Goal: Obtain resource: Download file/media

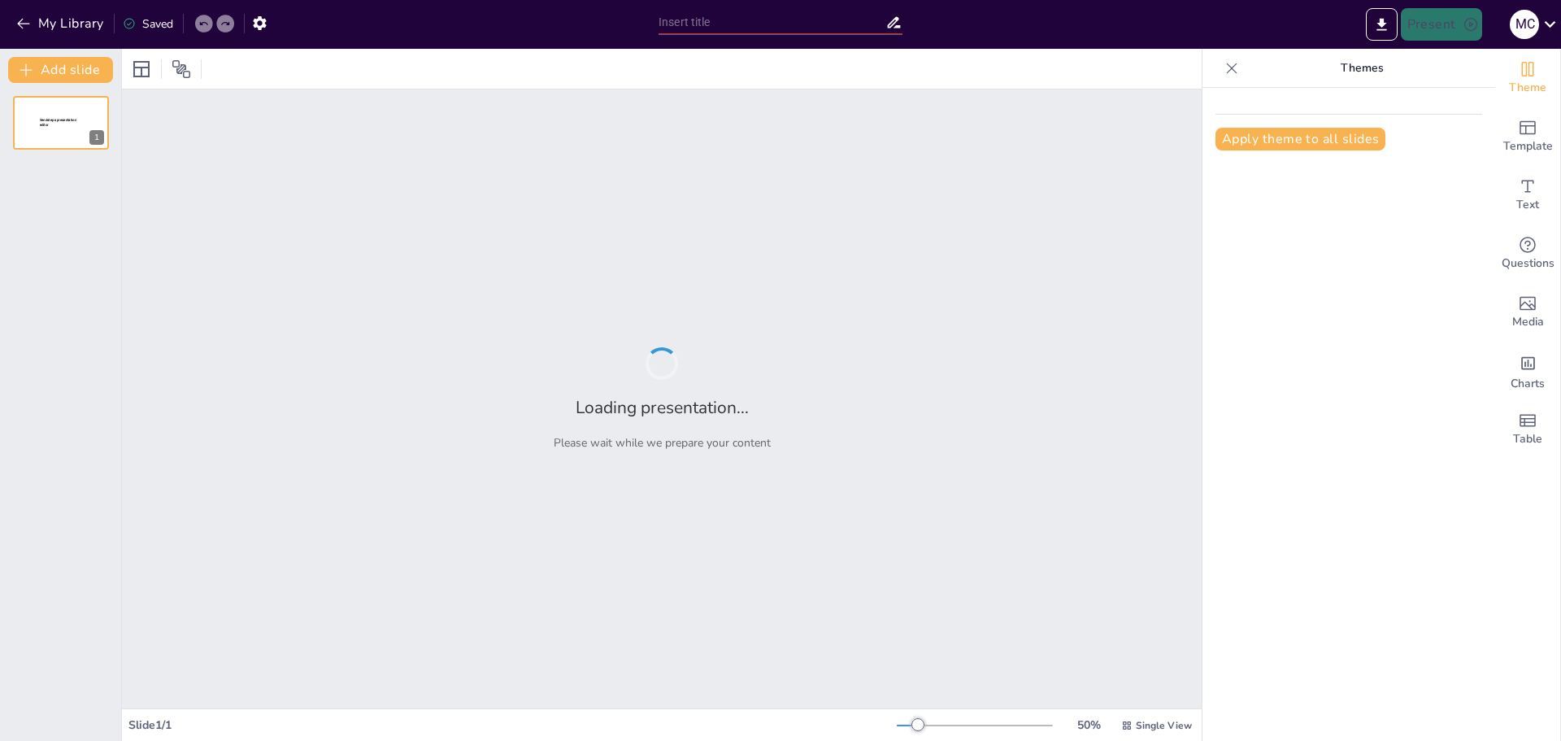
type input "Organización y Secuenciación de Saberes: Estrategias para el Ciclo Orientado"
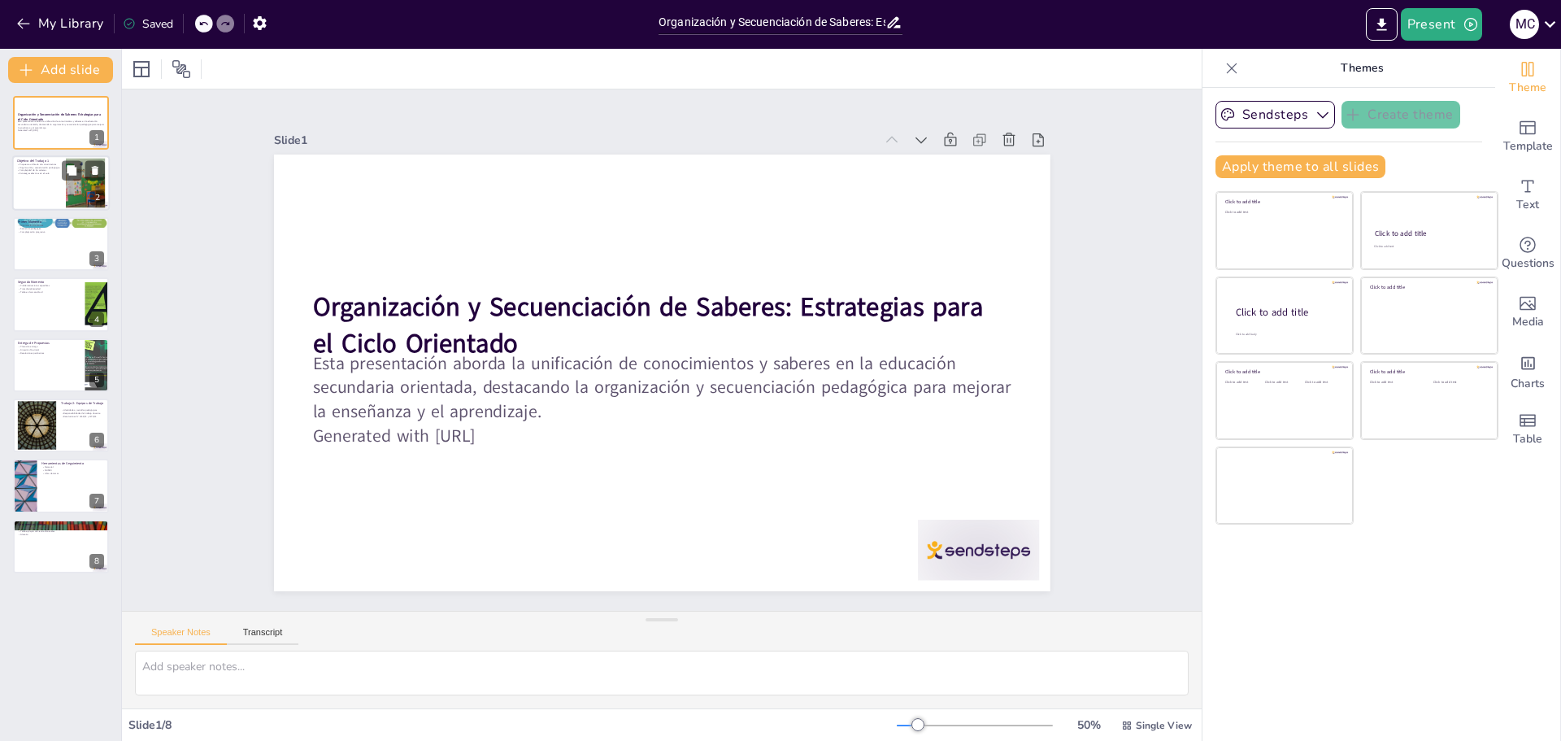
click at [52, 184] on div at bounding box center [61, 183] width 98 height 55
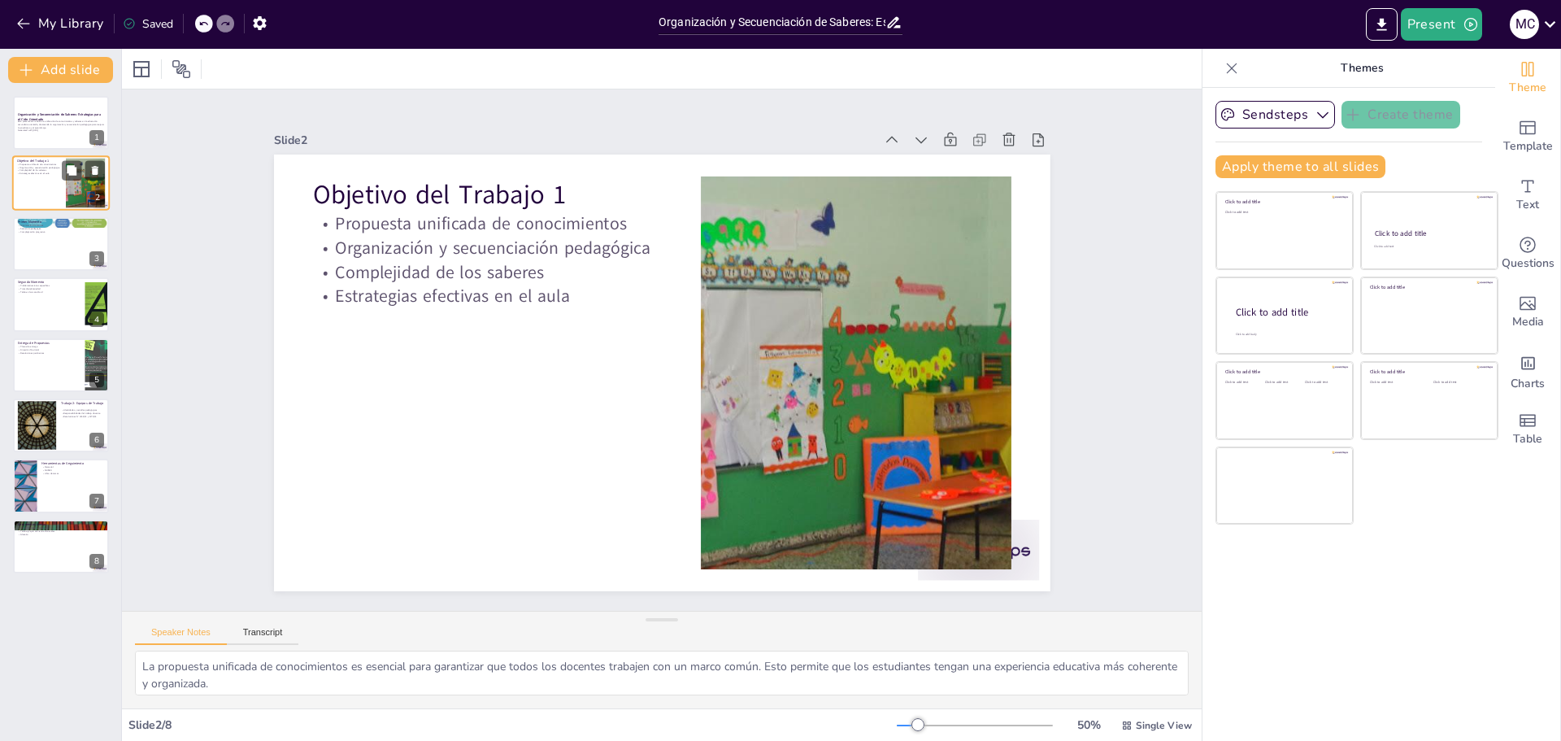
type textarea "La propuesta unificada de conocimientos es esencial para garantizar que todos l…"
click at [51, 133] on div "Esta presentación aborda la unificación de conocimientos y saberes en la educac…" at bounding box center [61, 127] width 88 height 14
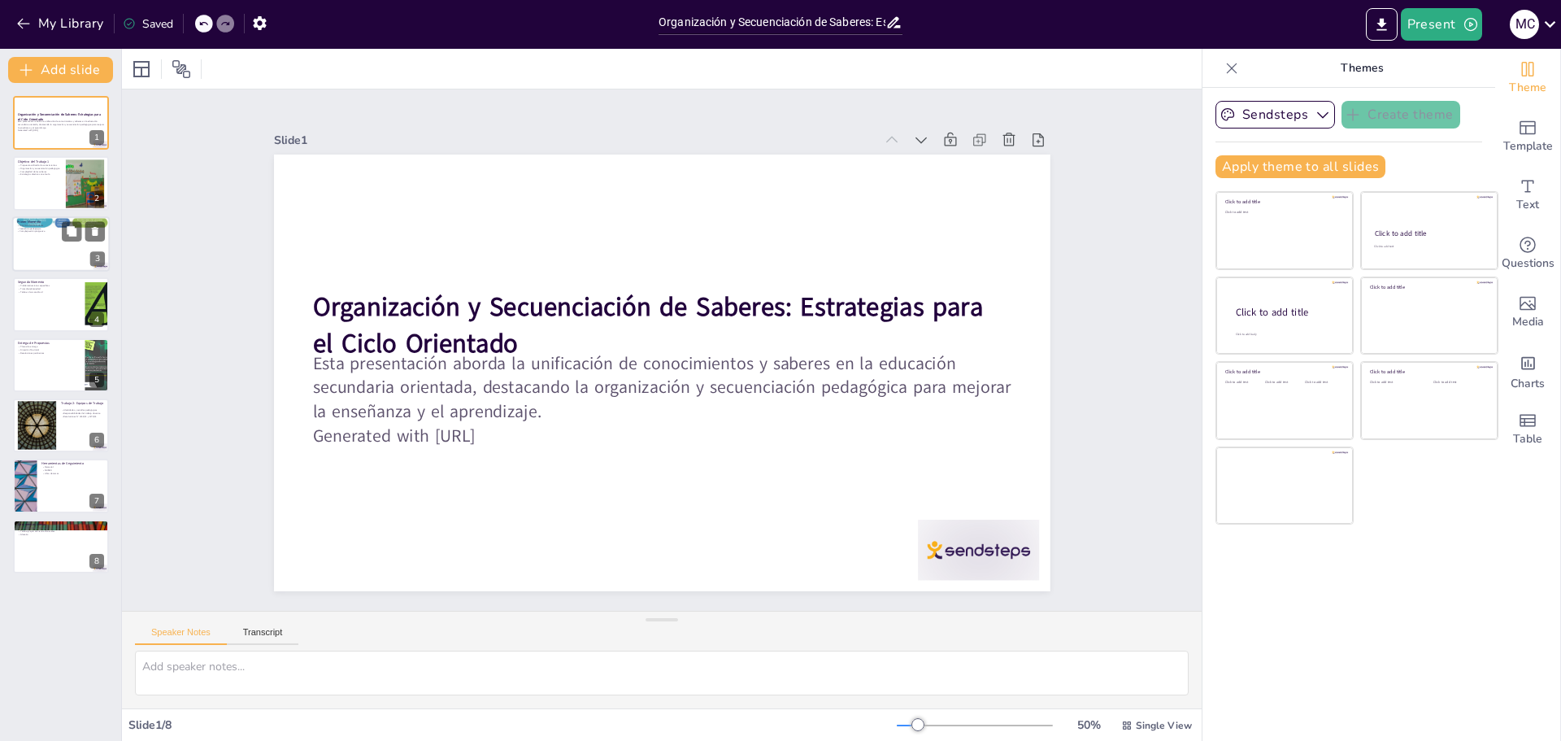
click at [46, 239] on div at bounding box center [61, 243] width 98 height 55
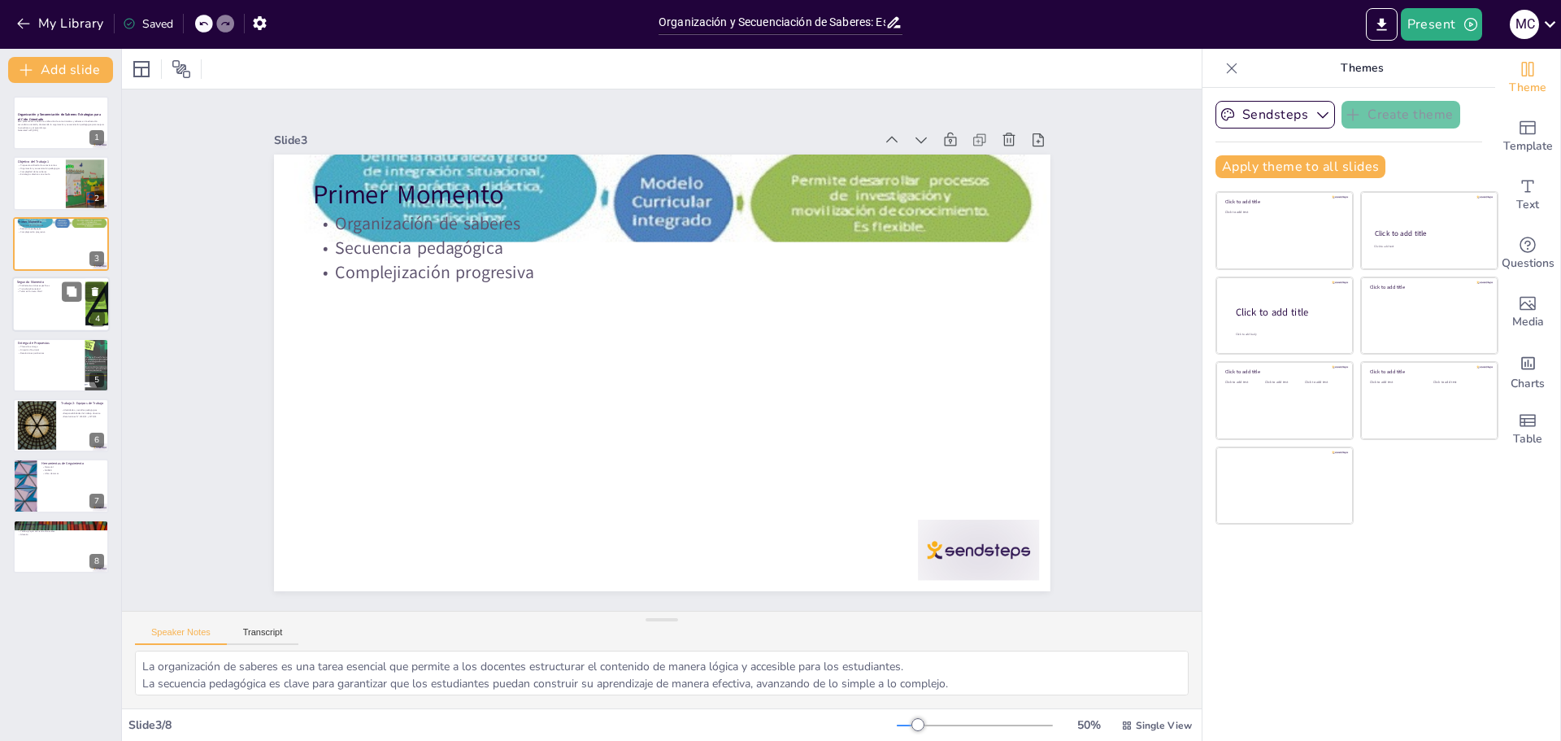
click at [48, 299] on div at bounding box center [61, 304] width 98 height 55
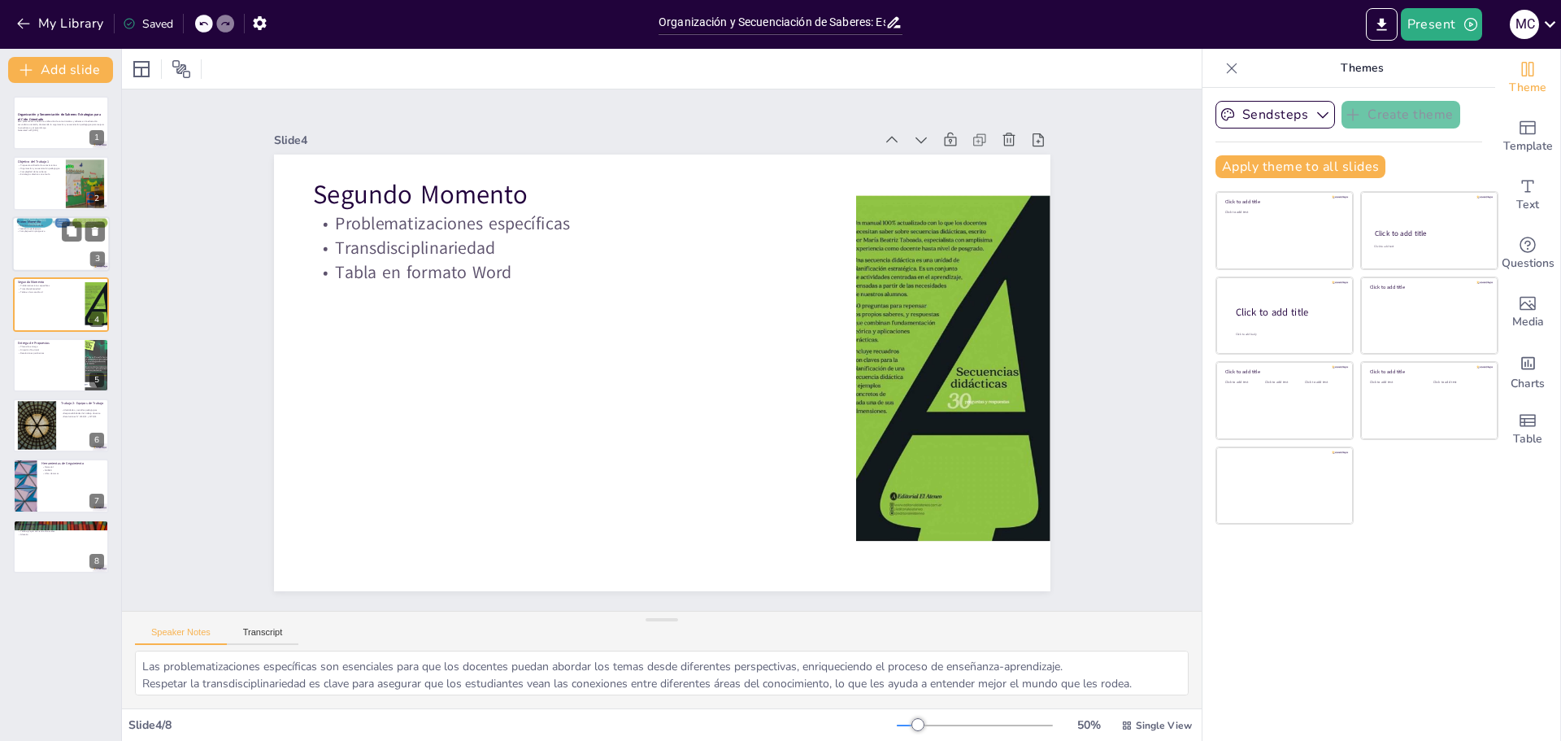
click at [48, 248] on div at bounding box center [61, 243] width 98 height 55
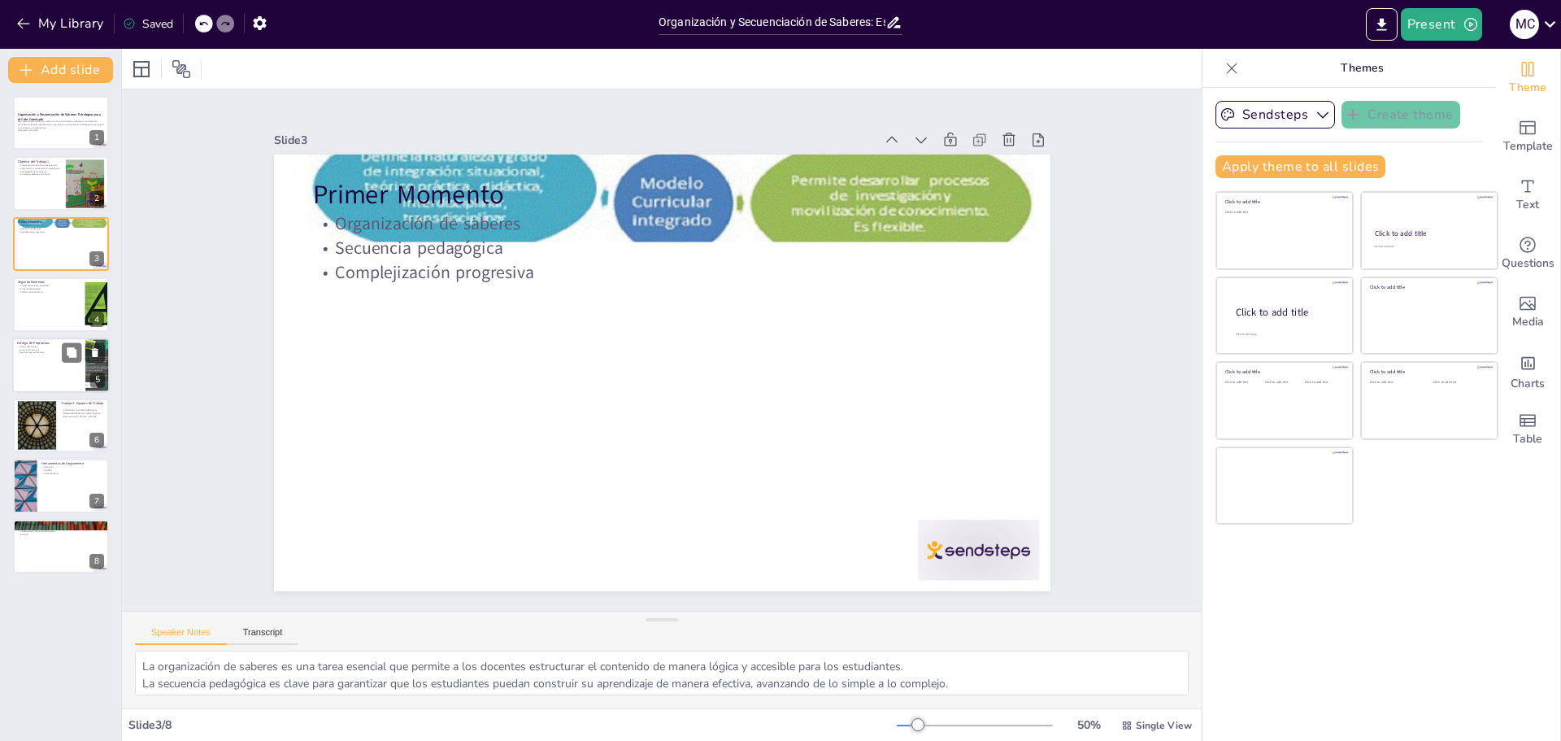
click at [46, 346] on p "Plazos de entrega" at bounding box center [48, 346] width 63 height 3
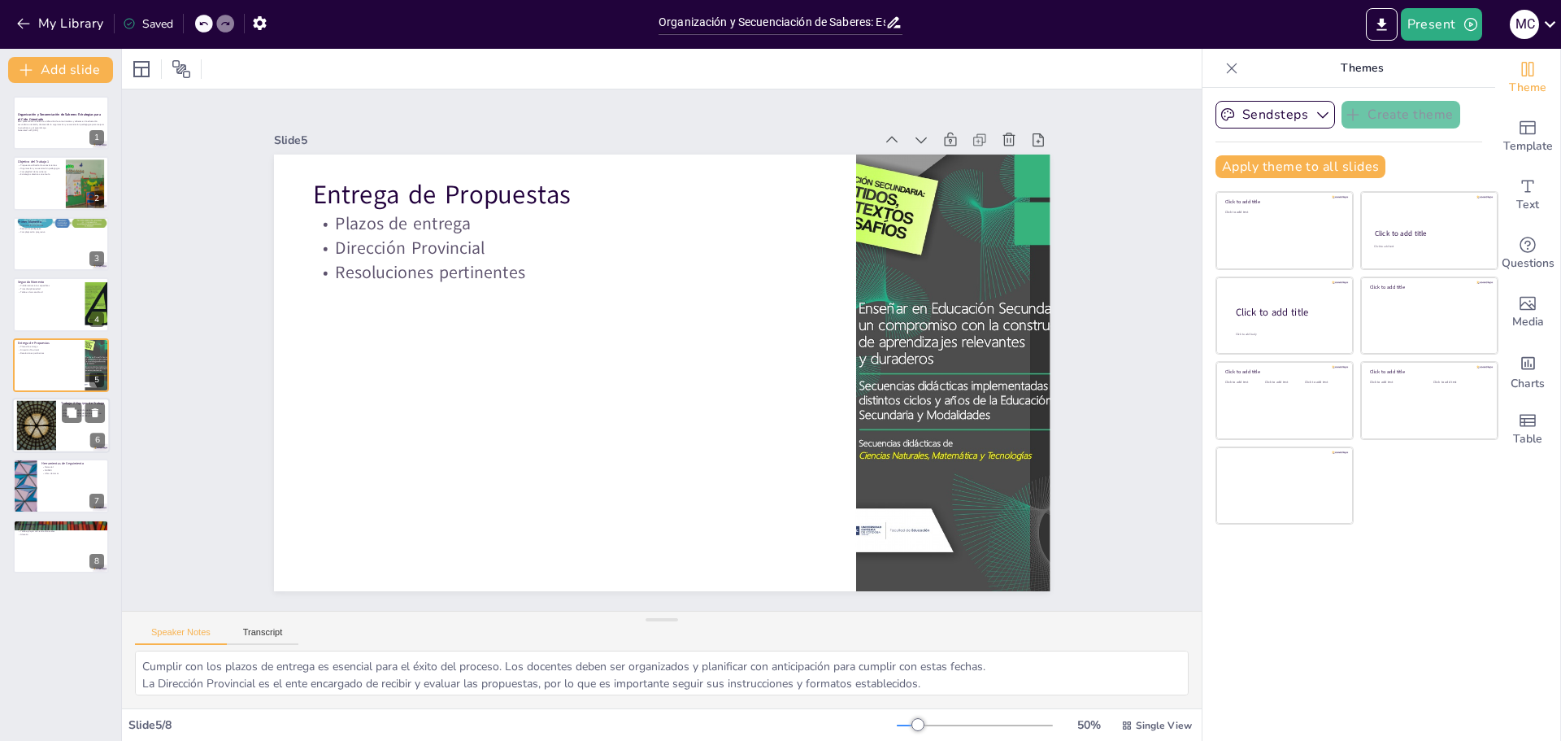
click at [48, 439] on div at bounding box center [37, 426] width 88 height 50
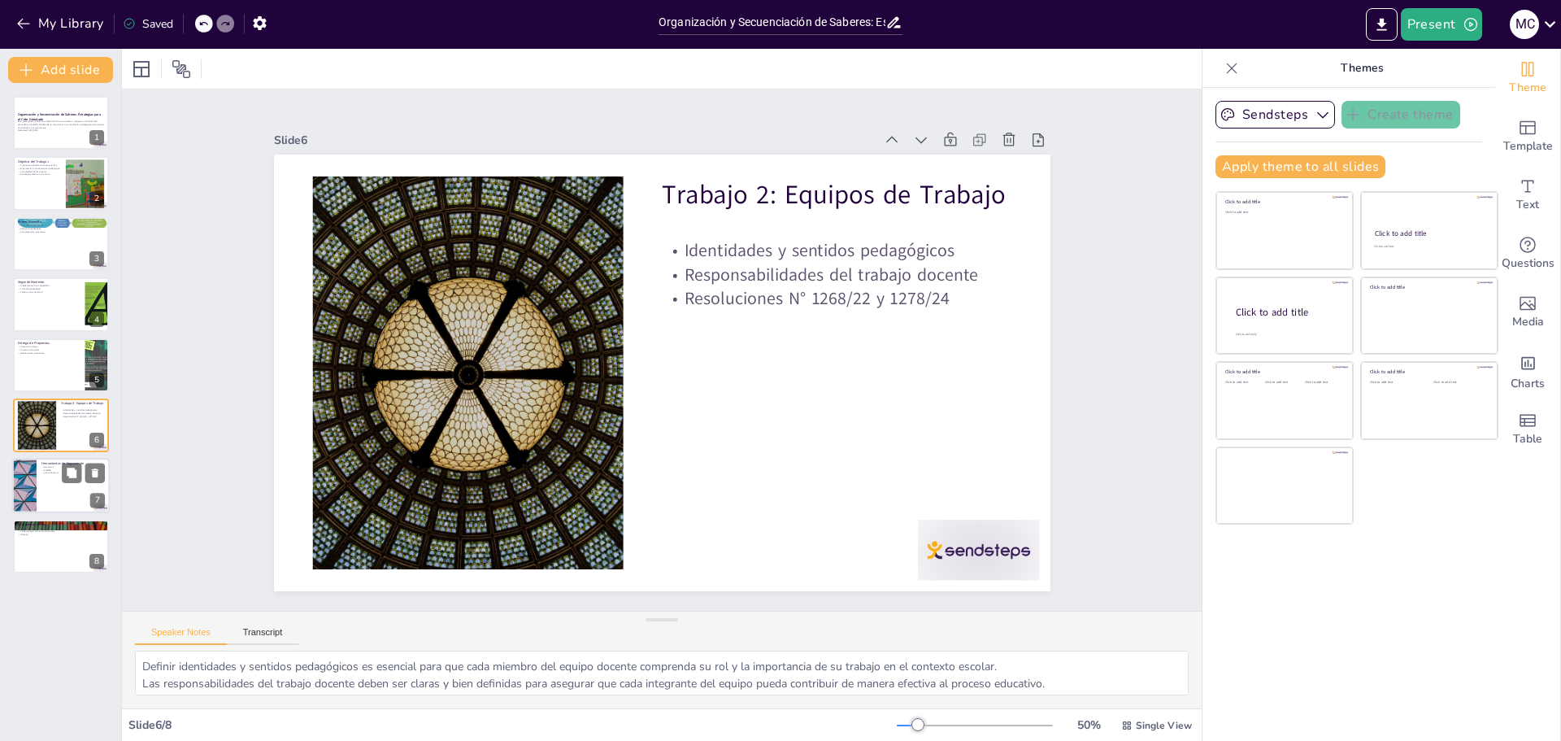
click at [49, 489] on div at bounding box center [61, 486] width 98 height 55
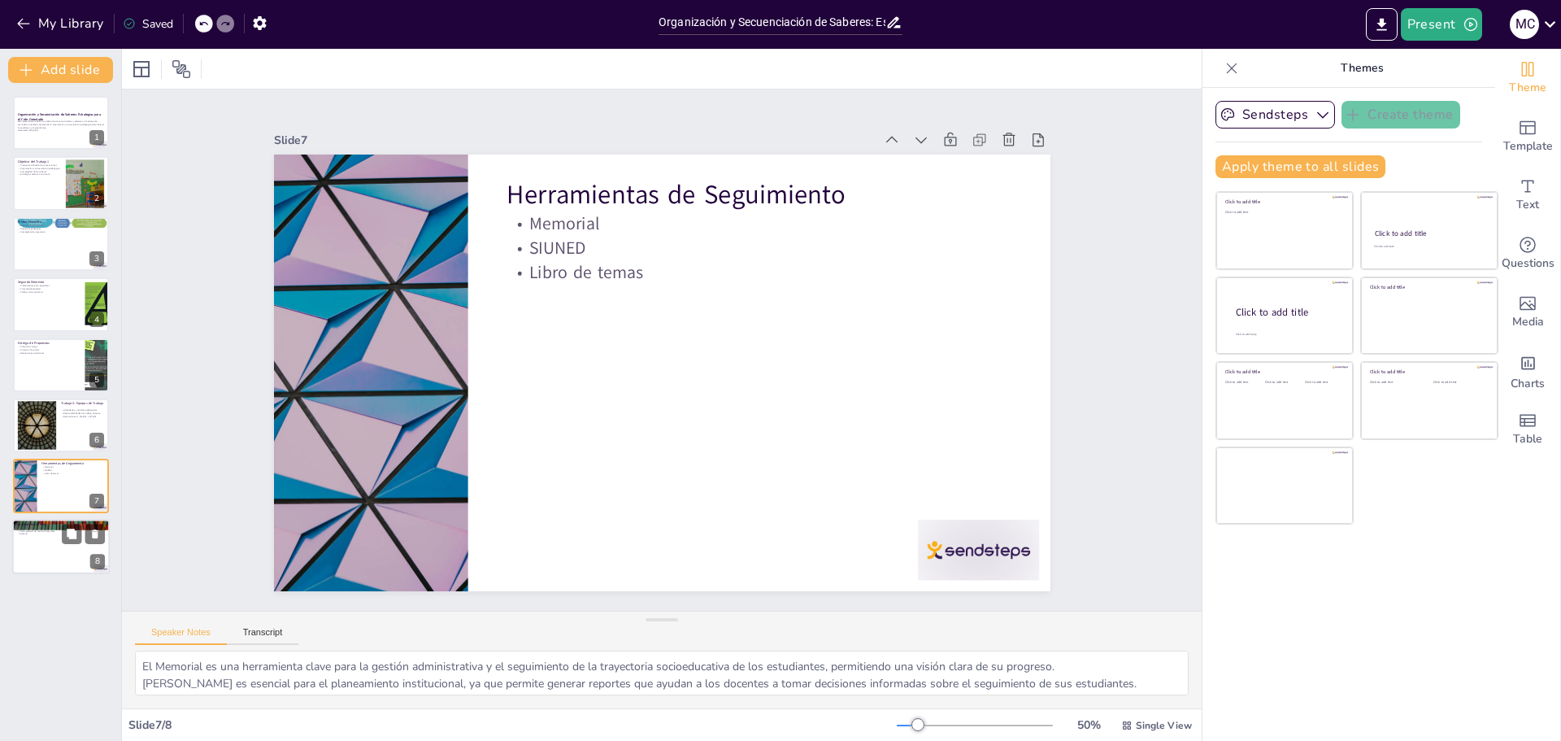
click at [44, 530] on p "Tabla ejemplo de Ciencias Naturales" at bounding box center [61, 530] width 88 height 3
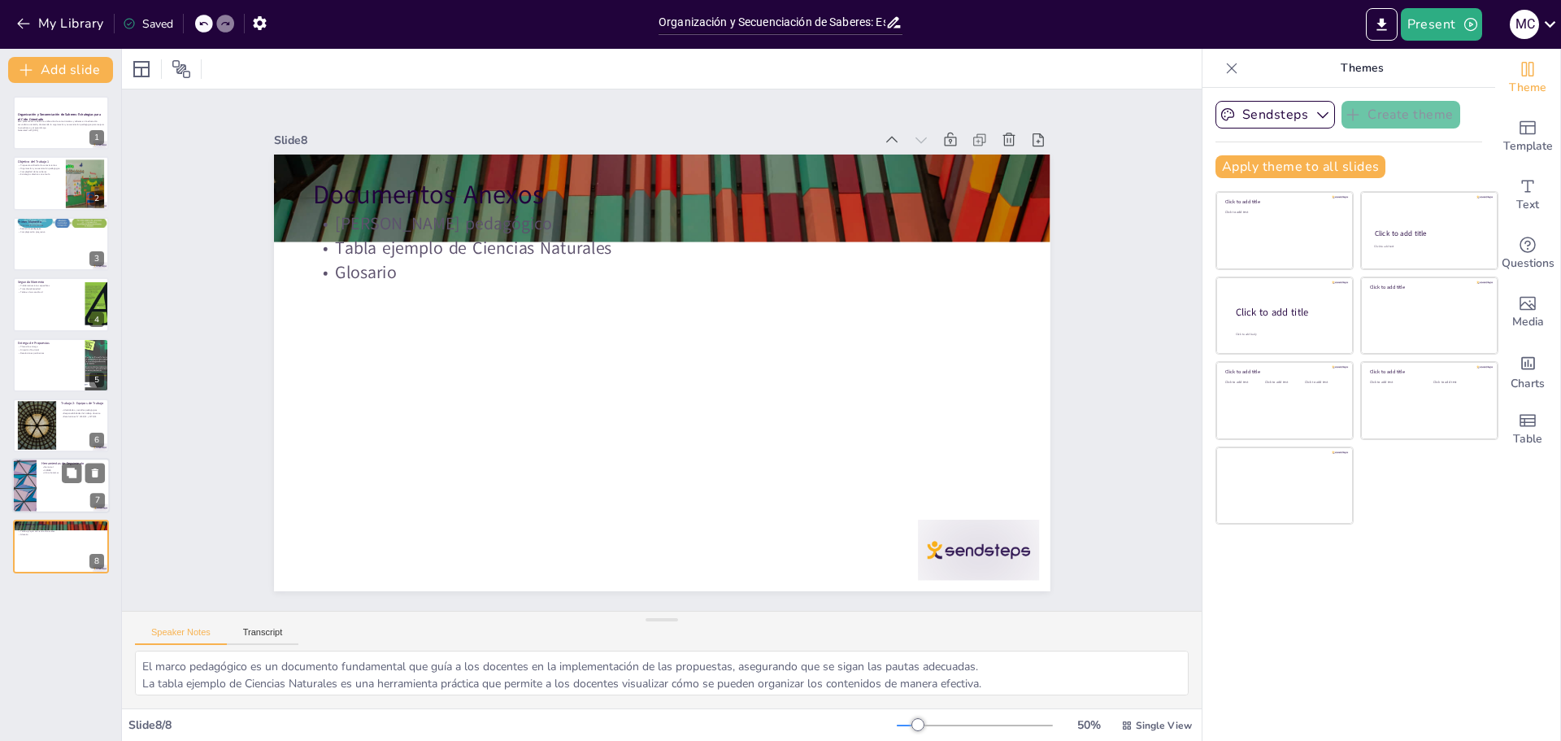
click at [49, 495] on div at bounding box center [61, 486] width 98 height 55
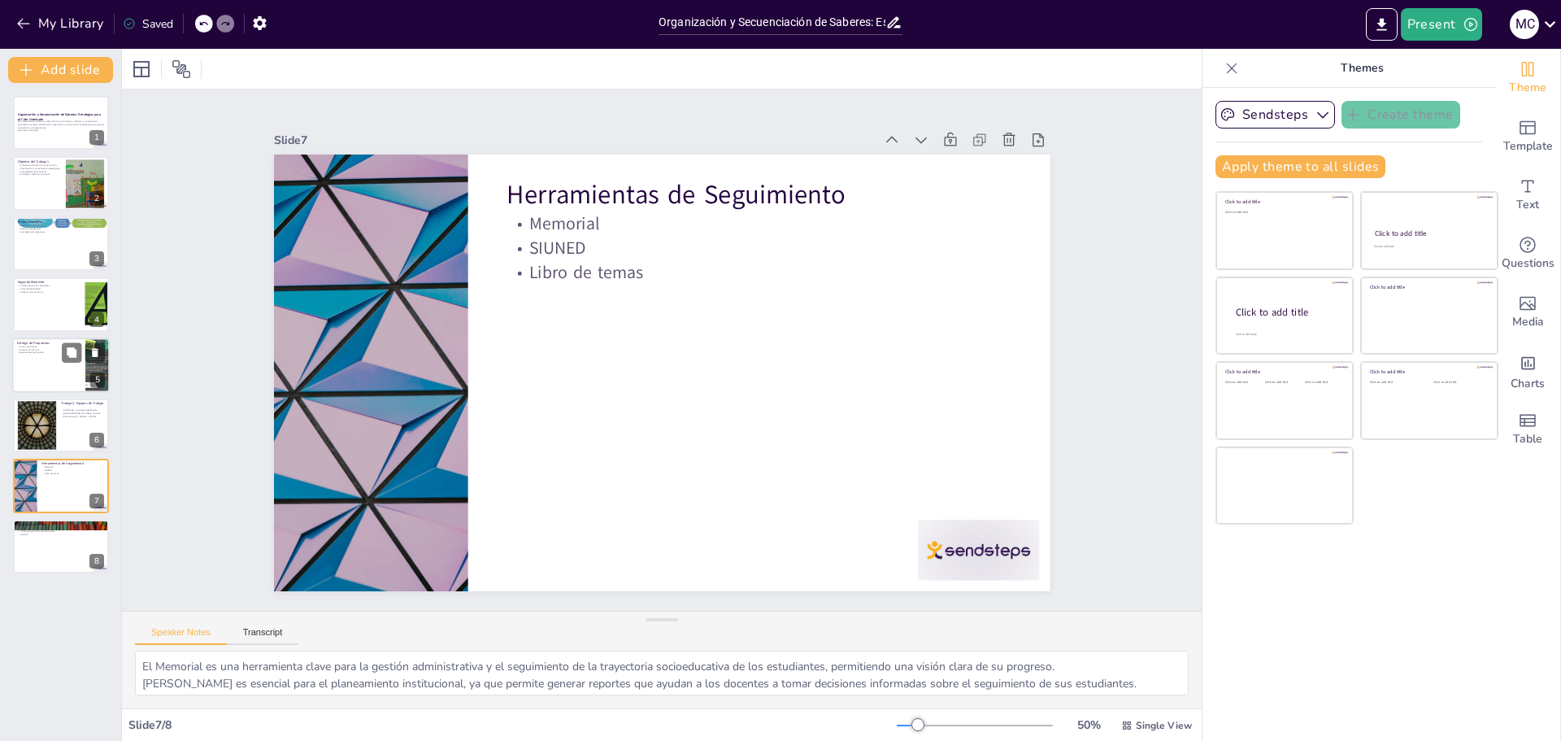
click at [60, 359] on div at bounding box center [61, 364] width 98 height 55
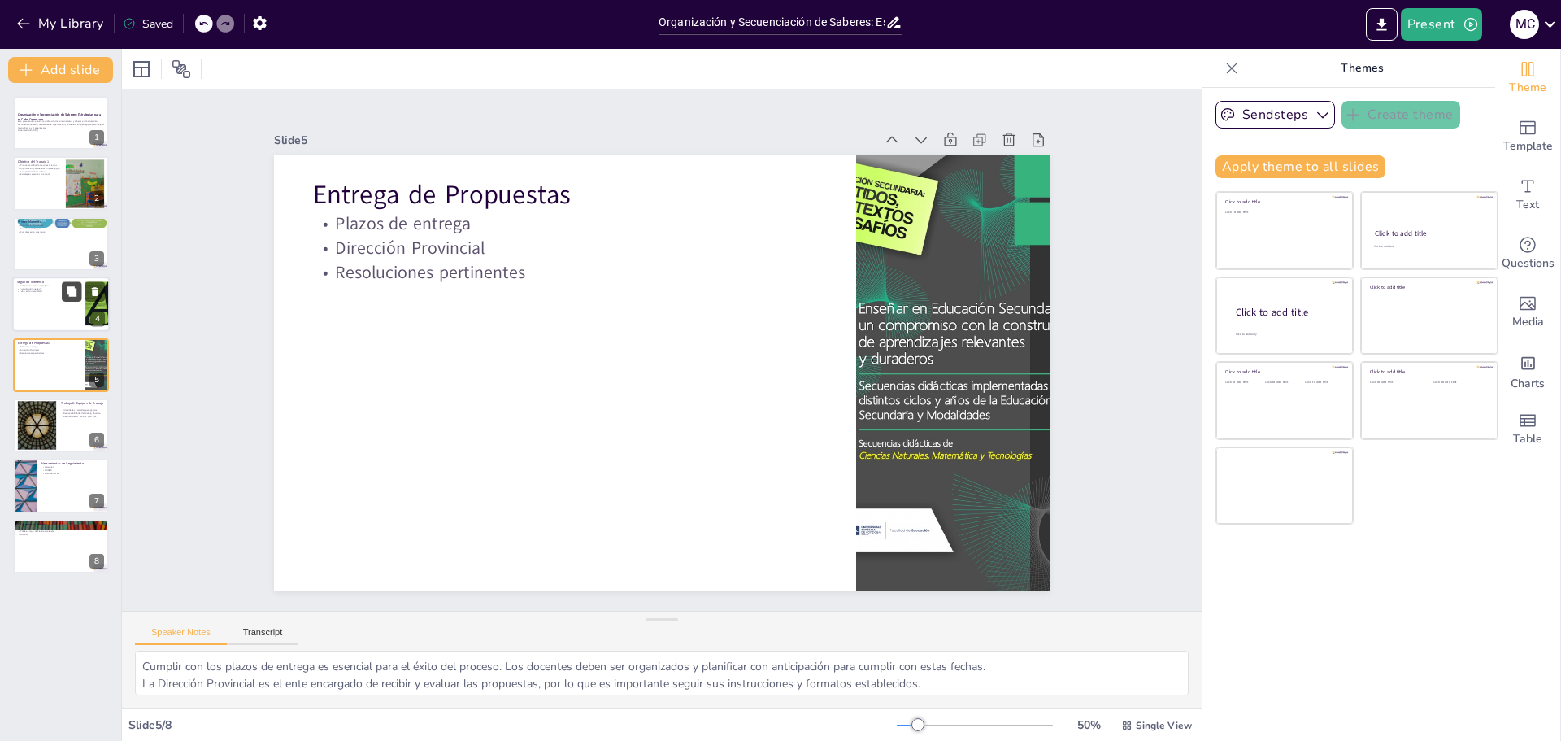
click at [63, 301] on button at bounding box center [72, 292] width 20 height 20
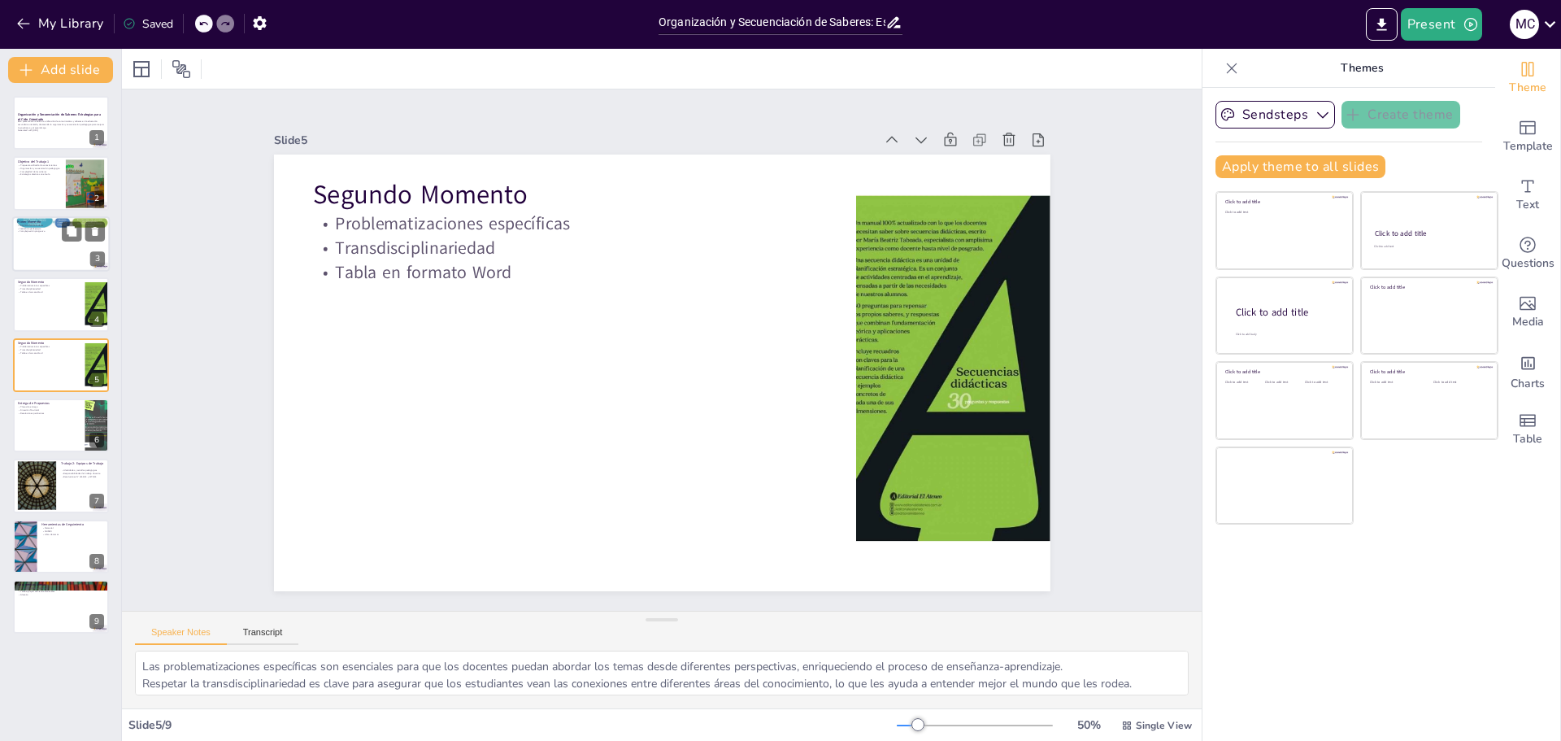
click at [63, 246] on div at bounding box center [61, 243] width 98 height 55
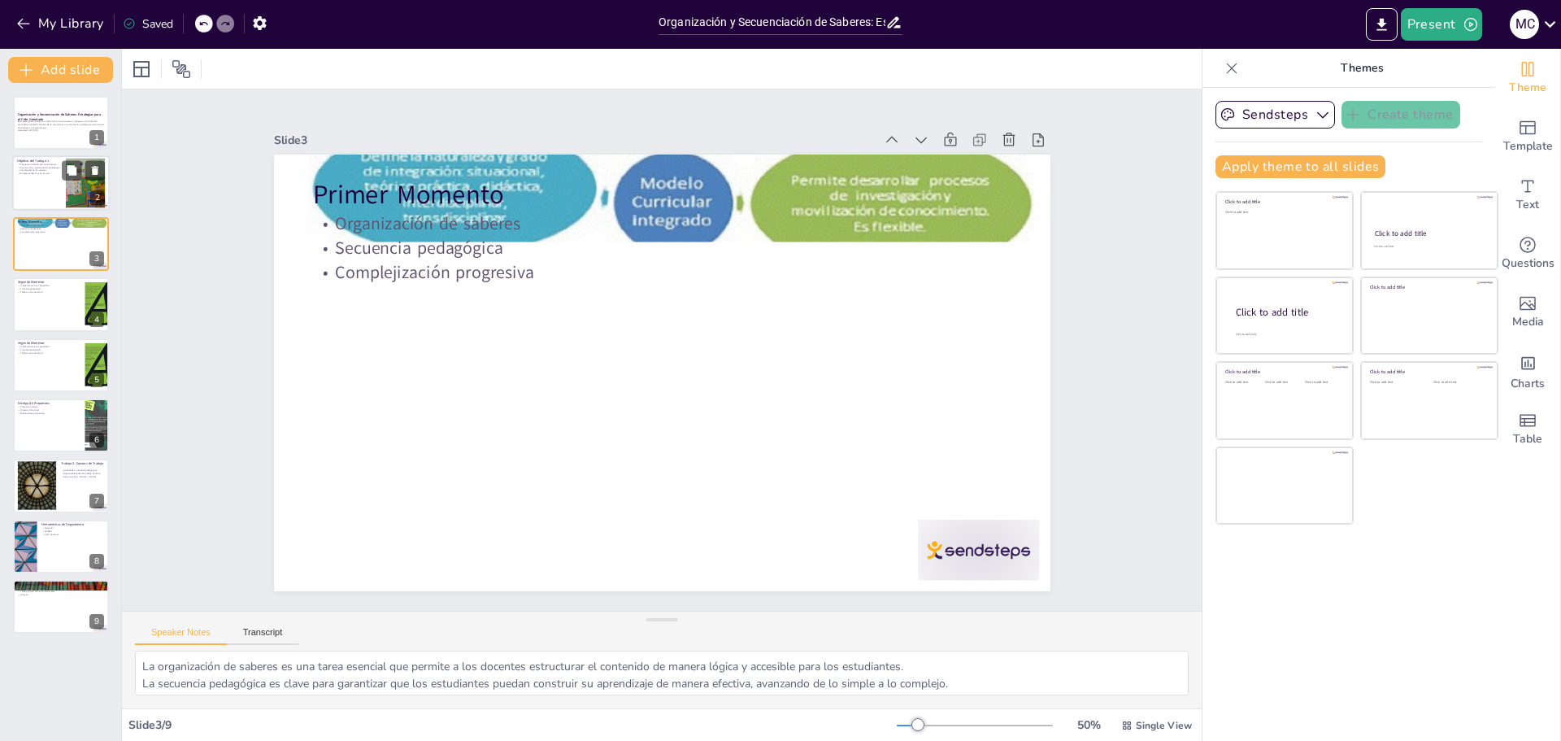
click at [59, 172] on p "Estrategias efectivas en el aula" at bounding box center [39, 173] width 44 height 3
type textarea "La propuesta unificada de conocimientos es esencial para garantizar que todos l…"
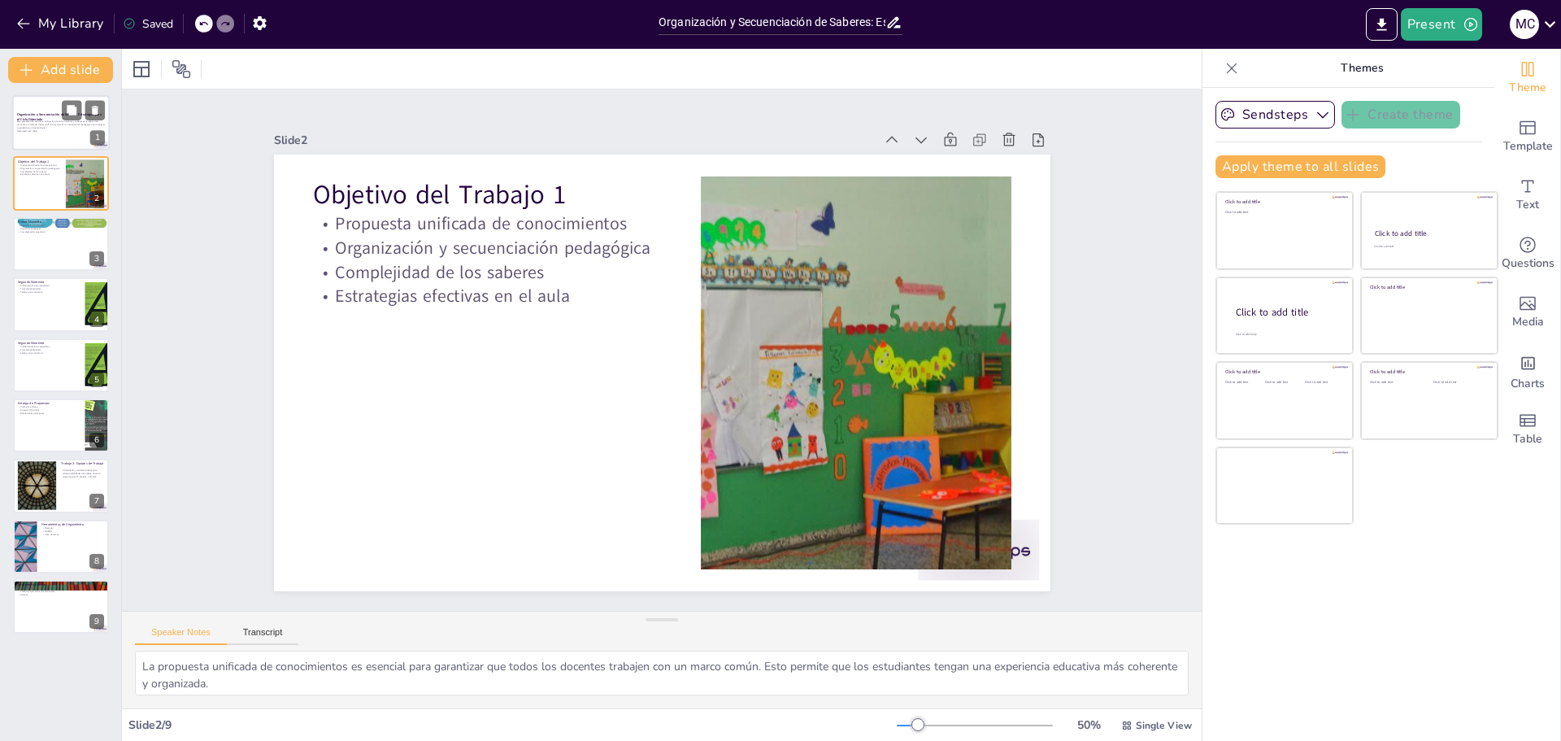
click at [59, 138] on div at bounding box center [61, 122] width 98 height 55
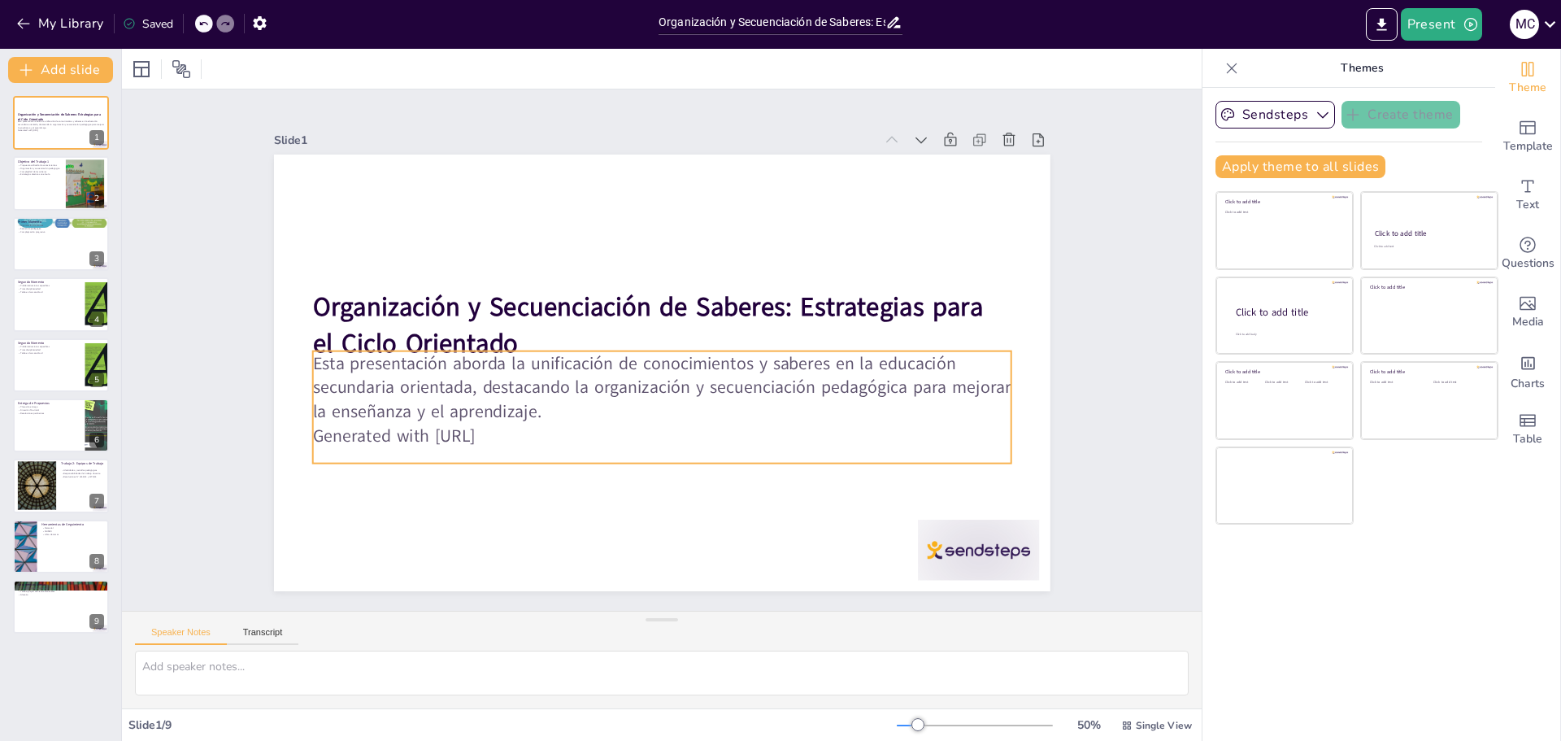
click at [607, 424] on p "Generated with [URL]" at bounding box center [661, 436] width 699 height 24
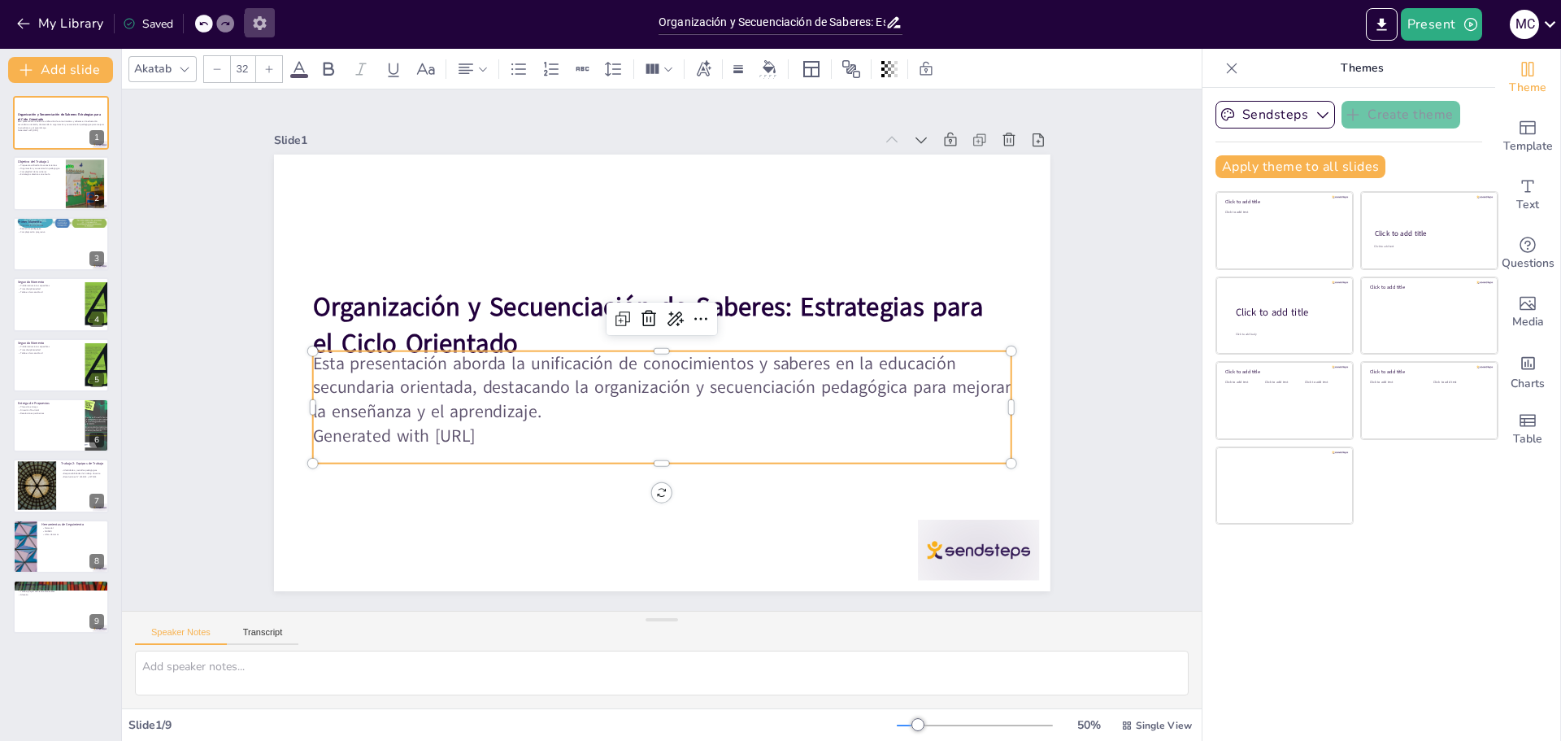
click at [255, 17] on icon "button" at bounding box center [259, 23] width 17 height 17
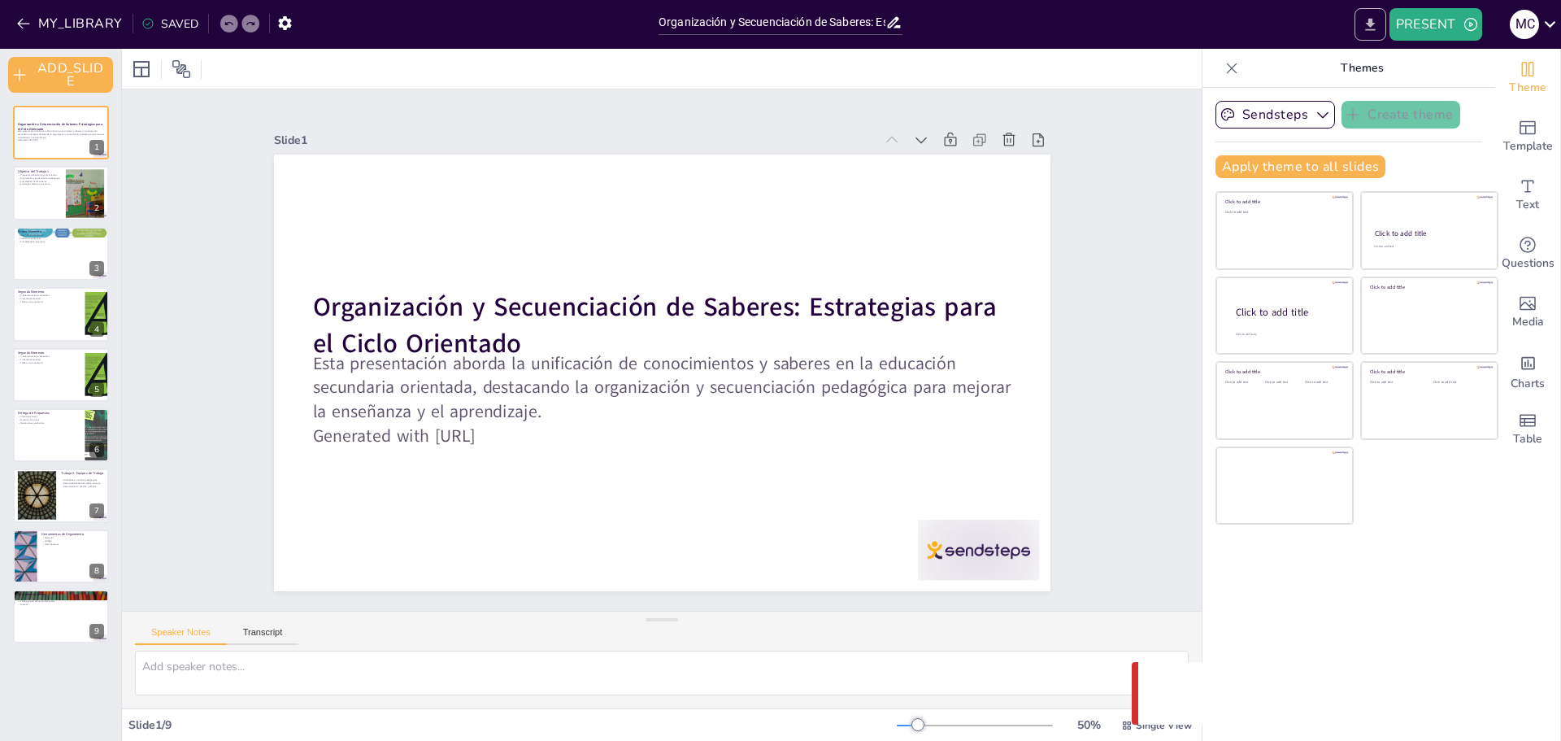
click at [1372, 26] on icon "EXPORT_TO_POWERPOINT" at bounding box center [1370, 24] width 17 height 17
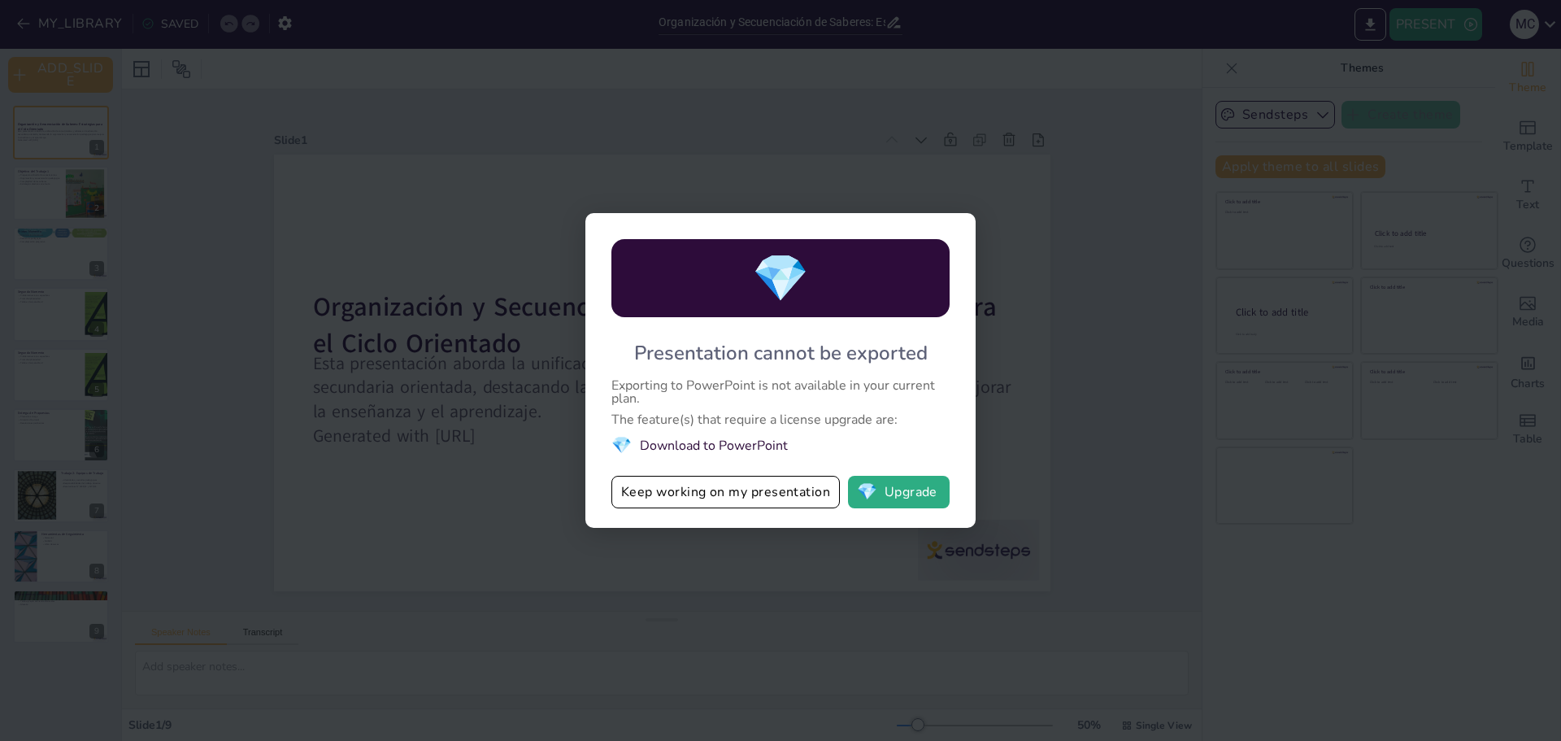
click at [751, 443] on li "💎 Download to PowerPoint" at bounding box center [781, 445] width 338 height 22
click at [1091, 195] on div "💎 Presentation cannot be exported Exporting to PowerPoint is not available in y…" at bounding box center [780, 370] width 1561 height 741
click at [821, 500] on button "Keep working on my presentation" at bounding box center [726, 492] width 229 height 33
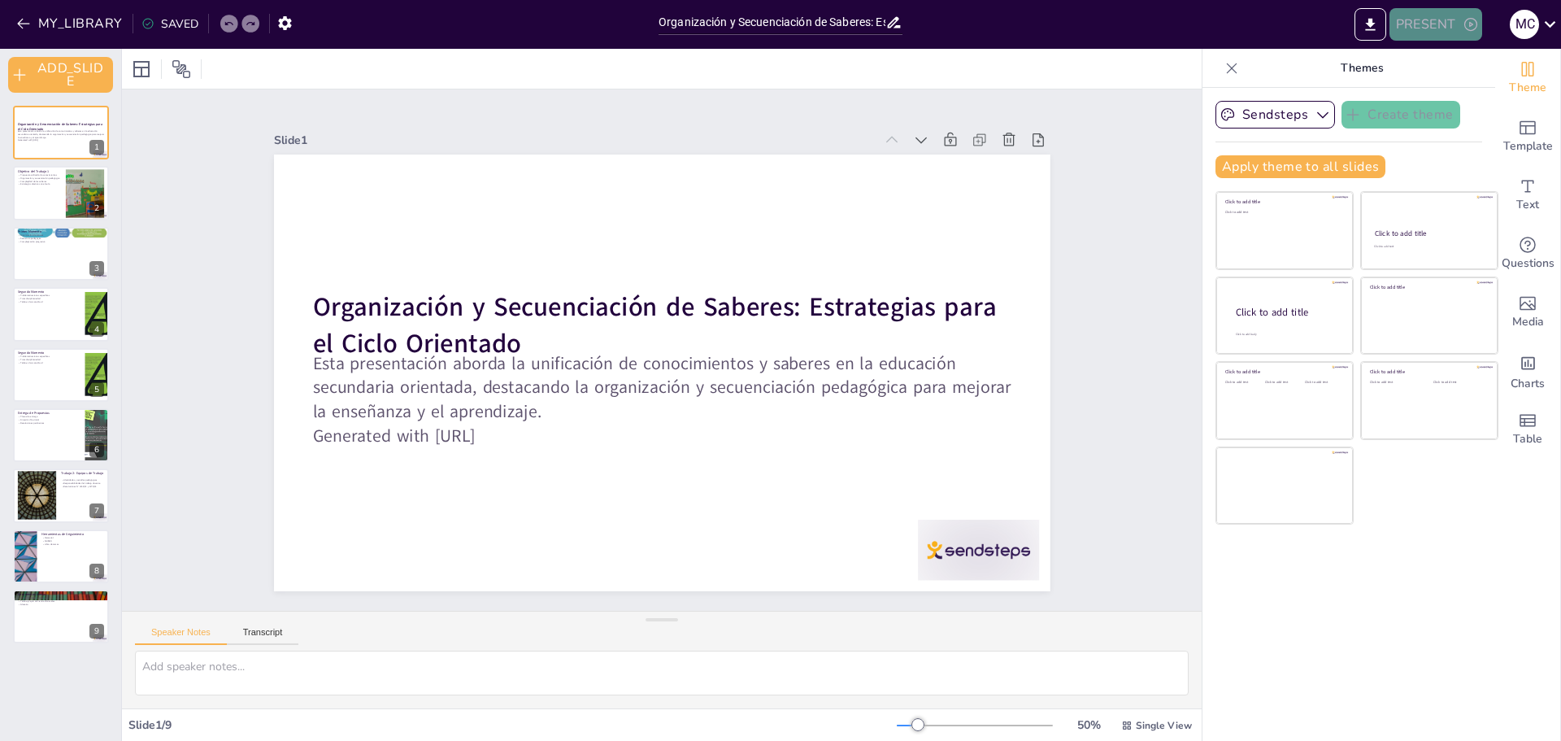
click at [1439, 33] on button "PRESENT" at bounding box center [1436, 24] width 93 height 33
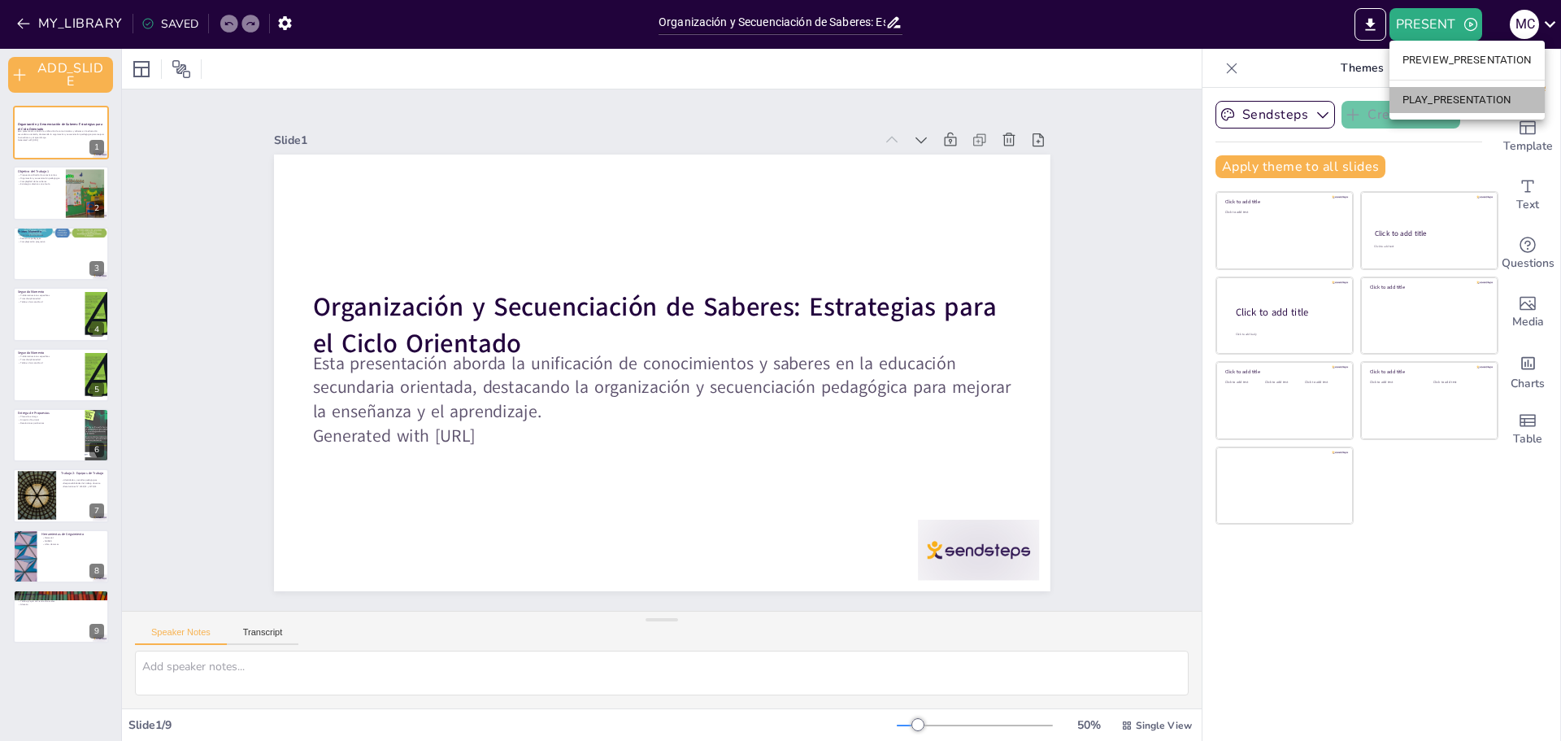
click at [1476, 93] on li "PLAY_PRESENTATION" at bounding box center [1467, 100] width 155 height 26
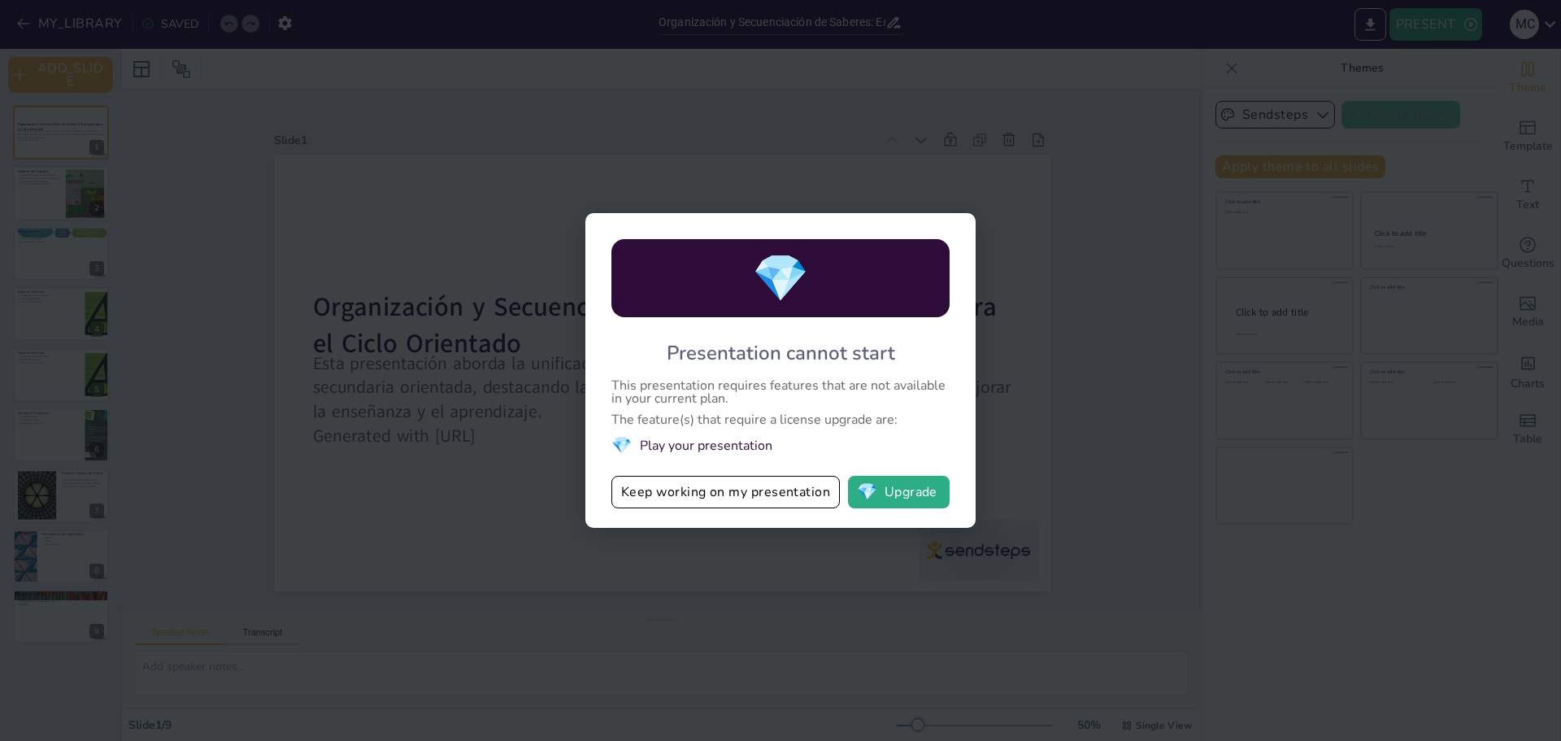
click at [1121, 372] on div "💎 Presentation cannot start This presentation requires features that are not av…" at bounding box center [780, 370] width 1561 height 741
click at [806, 495] on button "Keep working on my presentation" at bounding box center [726, 492] width 229 height 33
